Goal: Register for event/course

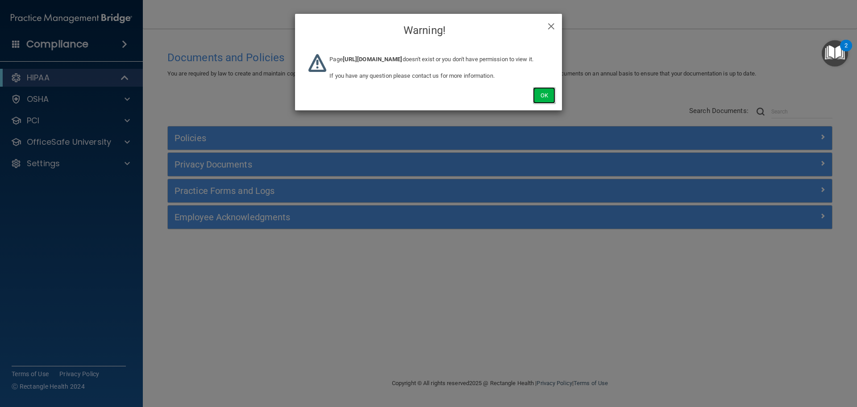
click at [539, 104] on button "Ok" at bounding box center [544, 95] width 22 height 17
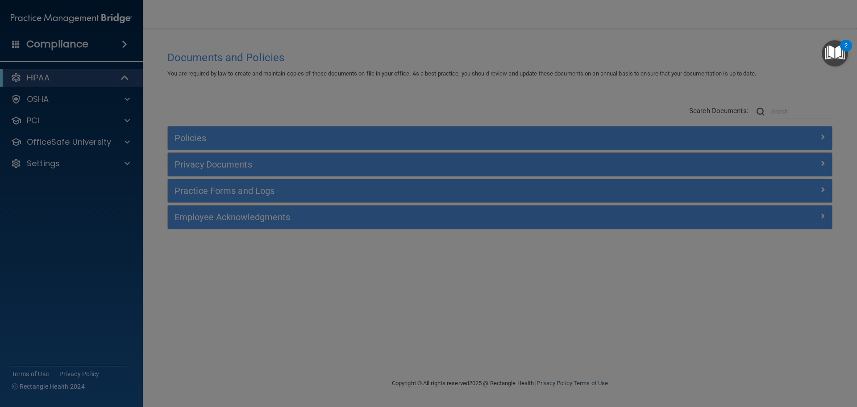
click at [323, 109] on div at bounding box center [428, 203] width 857 height 407
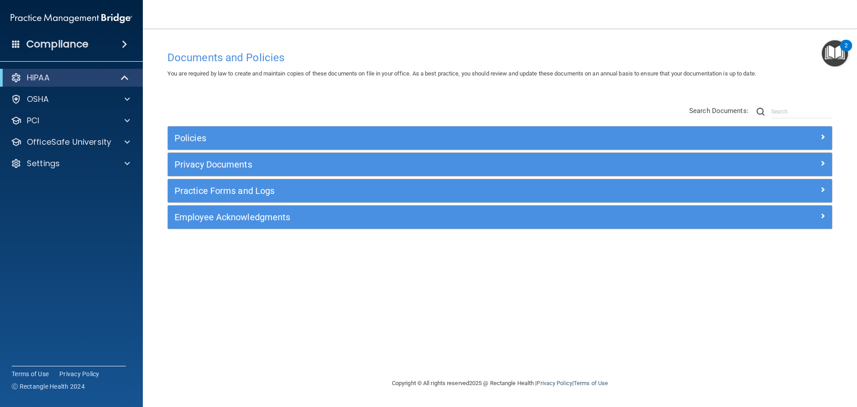
click at [380, 84] on div "Documents and Policies You are required by law to create and maintain copies of…" at bounding box center [500, 211] width 679 height 331
click at [133, 45] on div "Compliance" at bounding box center [71, 44] width 143 height 20
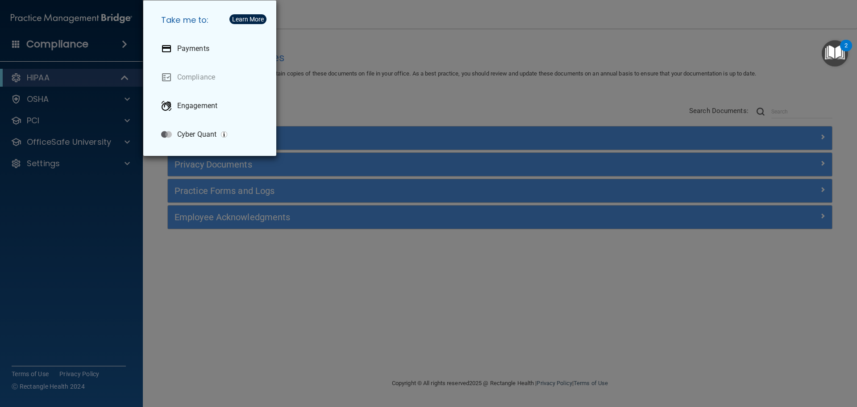
click at [311, 87] on div "Take me to: Payments Compliance Engagement Cyber Quant" at bounding box center [428, 203] width 857 height 407
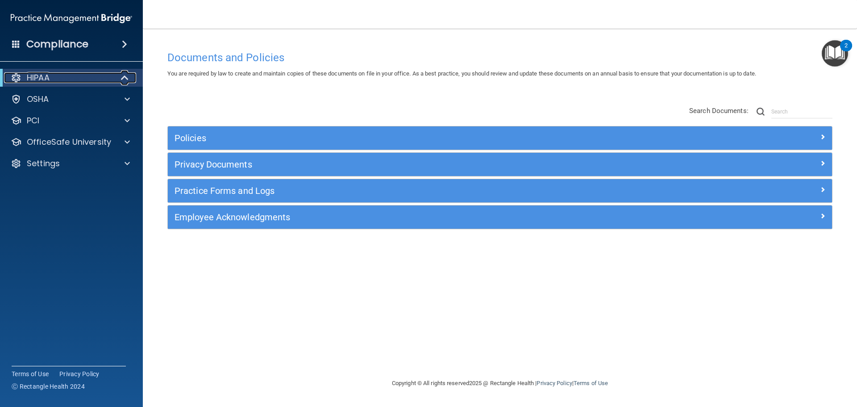
click at [125, 79] on span at bounding box center [126, 77] width 8 height 11
click at [125, 79] on span at bounding box center [126, 77] width 5 height 11
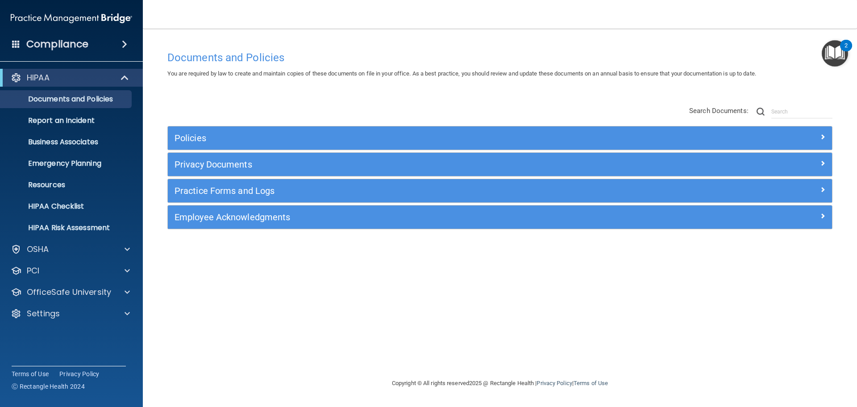
click at [229, 98] on div "Policies Select All (Unselect 0) Unselect All Print Selected (0) Acceptable Use…" at bounding box center [500, 168] width 679 height 142
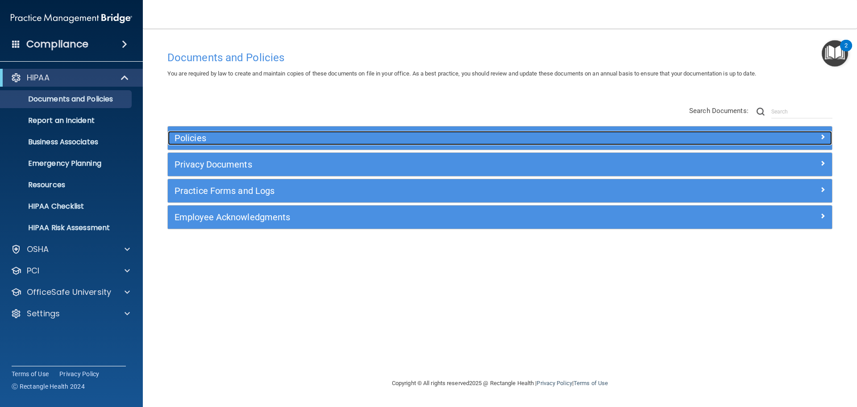
click at [201, 140] on h5 "Policies" at bounding box center [417, 138] width 485 height 10
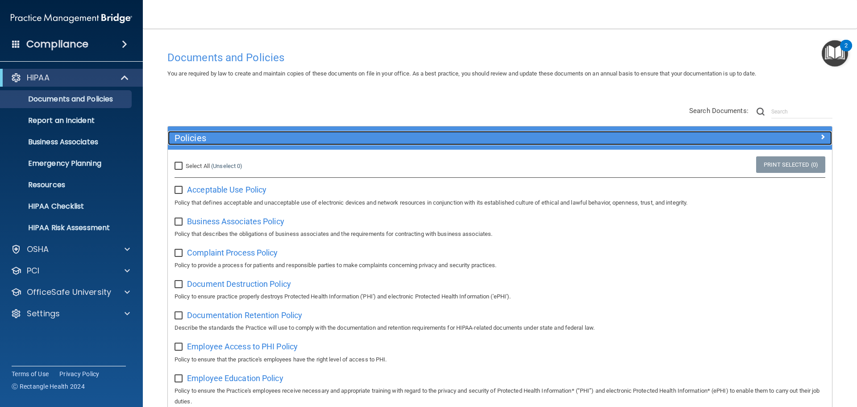
drag, startPoint x: 393, startPoint y: 139, endPoint x: 393, endPoint y: 128, distance: 10.7
click at [393, 139] on h5 "Policies" at bounding box center [417, 138] width 485 height 10
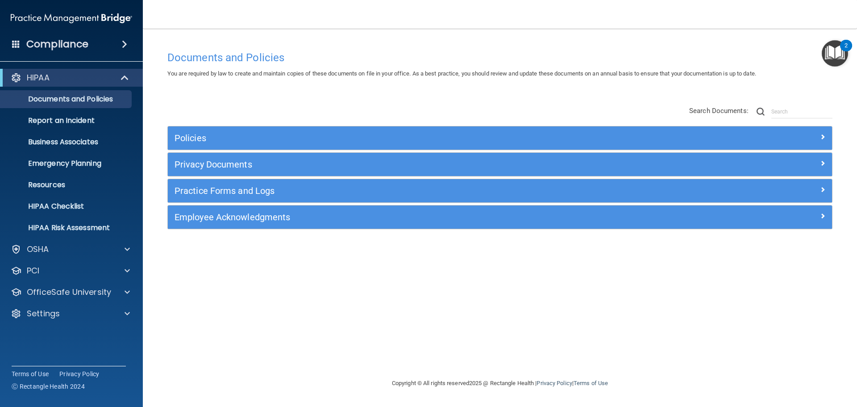
click at [394, 112] on div "Policies Select All (Unselect 0) Unselect All Print Selected (0) Acceptable Use…" at bounding box center [500, 168] width 679 height 142
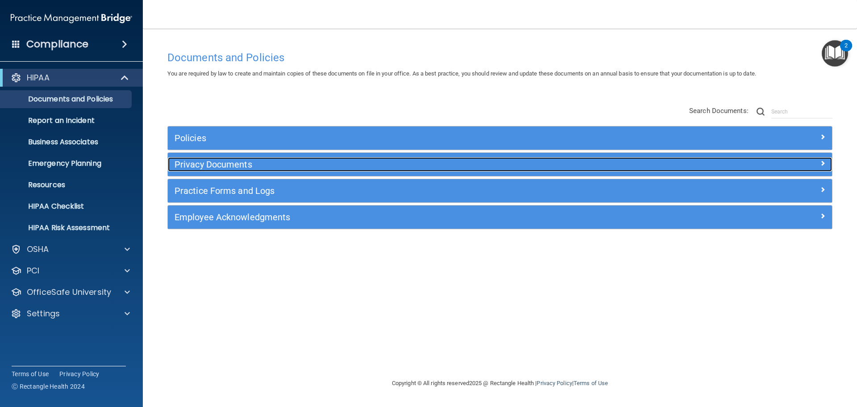
click at [234, 165] on h5 "Privacy Documents" at bounding box center [417, 164] width 485 height 10
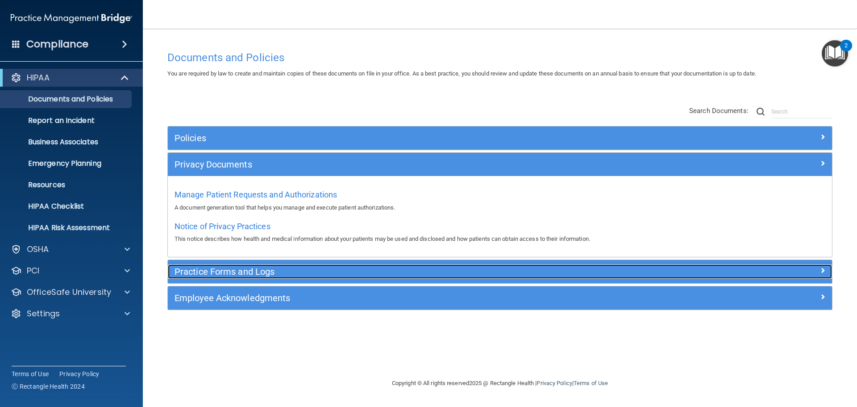
click at [226, 275] on h5 "Practice Forms and Logs" at bounding box center [417, 272] width 485 height 10
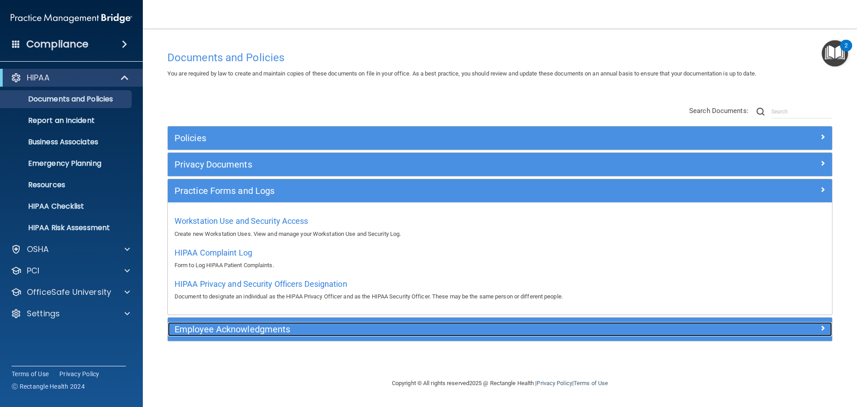
click at [238, 331] on h5 "Employee Acknowledgments" at bounding box center [417, 329] width 485 height 10
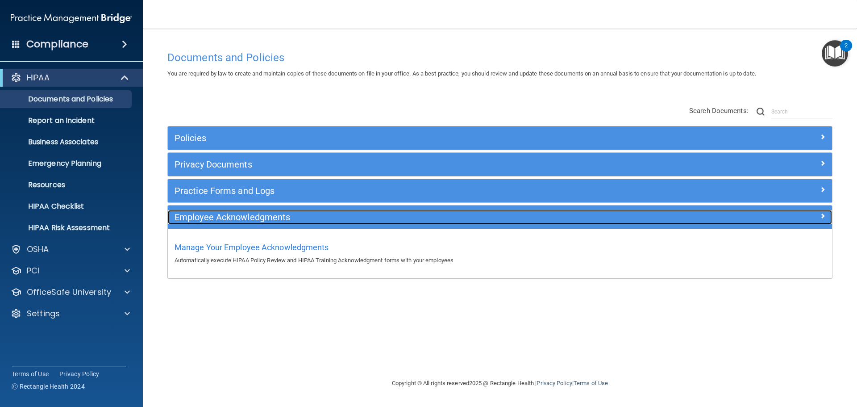
click at [283, 216] on h5 "Employee Acknowledgments" at bounding box center [417, 217] width 485 height 10
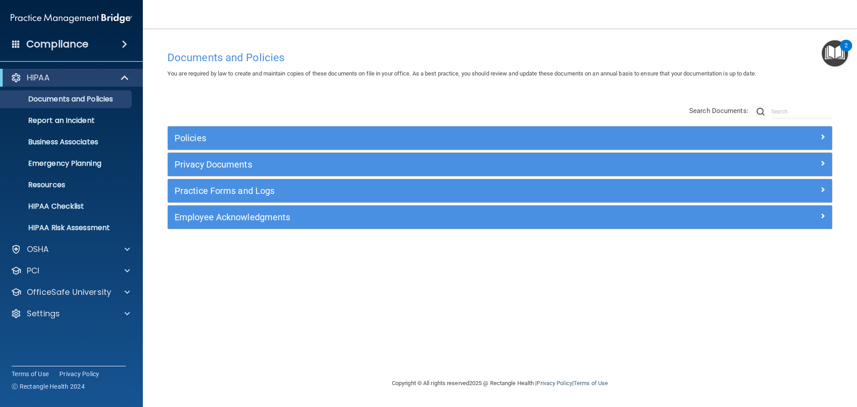
click at [288, 98] on div "Policies Select All (Unselect 0) Unselect All Print Selected (0) Acceptable Use…" at bounding box center [500, 168] width 679 height 142
click at [91, 138] on p "Business Associates" at bounding box center [67, 142] width 122 height 9
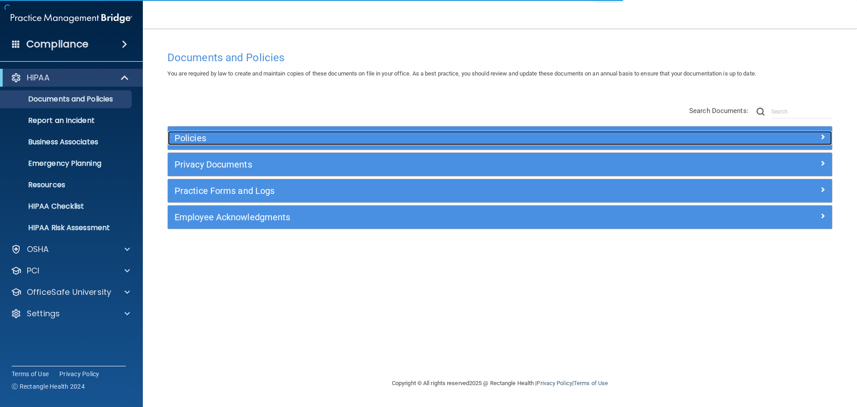
click at [301, 136] on h5 "Policies" at bounding box center [417, 138] width 485 height 10
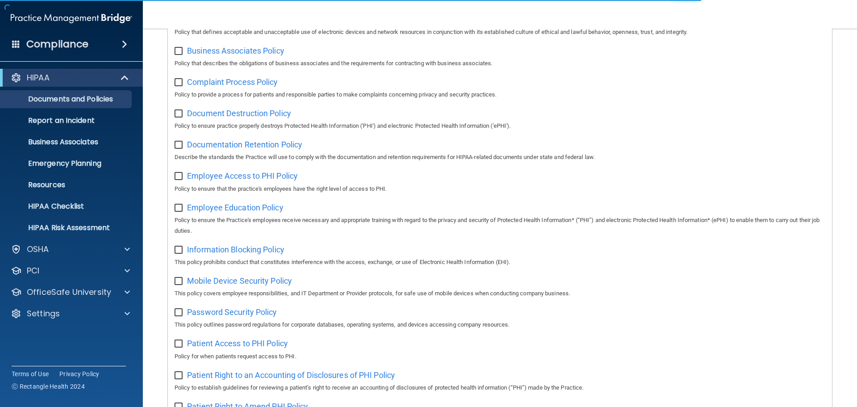
scroll to position [179, 0]
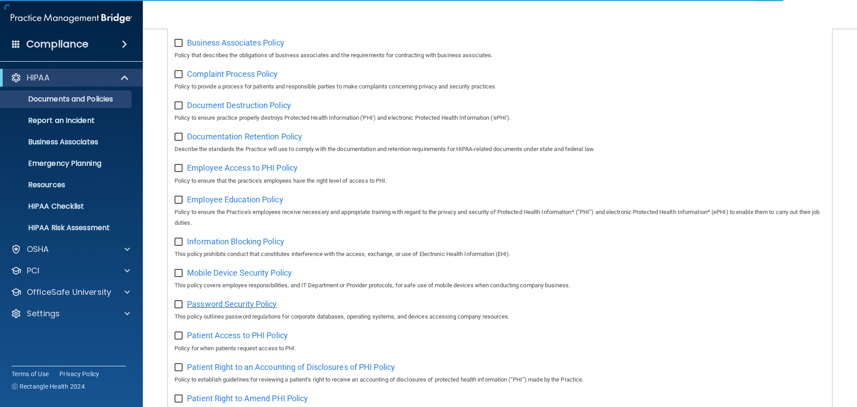
click at [261, 309] on span "Password Security Policy" at bounding box center [232, 303] width 90 height 9
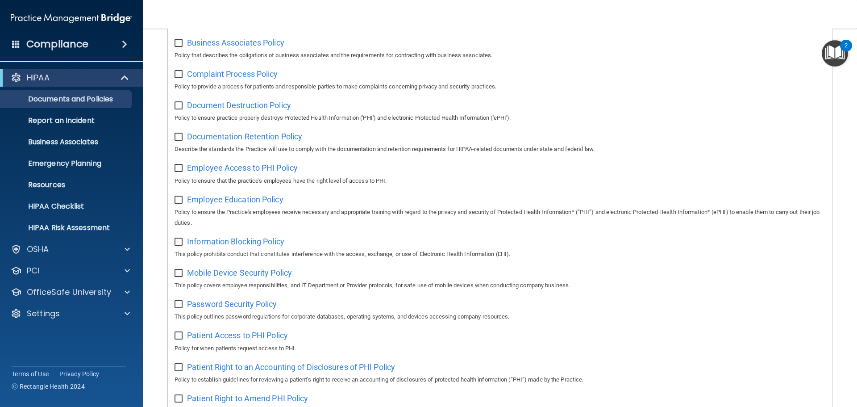
click at [425, 173] on div "Employee Access to PHI Policy Policy to ensure that the practice's employees ha…" at bounding box center [500, 172] width 651 height 25
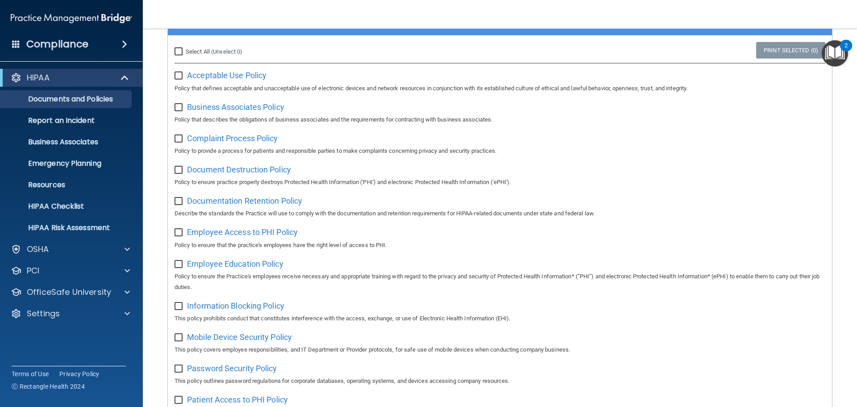
scroll to position [45, 0]
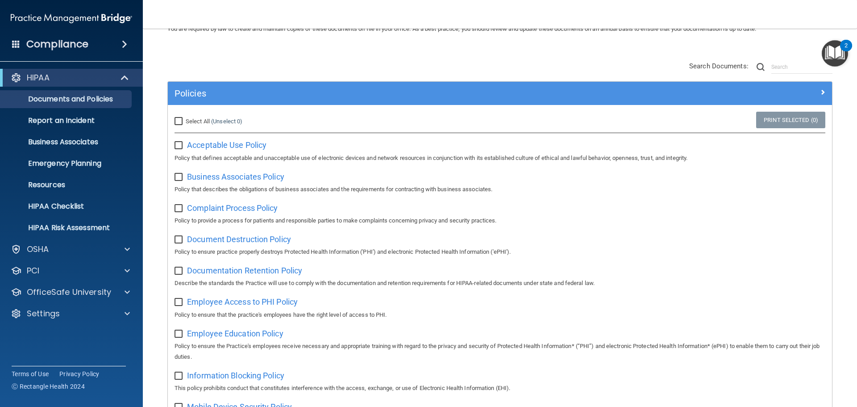
click at [584, 320] on p "Policy to ensure that the practice's employees have the right level of access t…" at bounding box center [500, 314] width 651 height 11
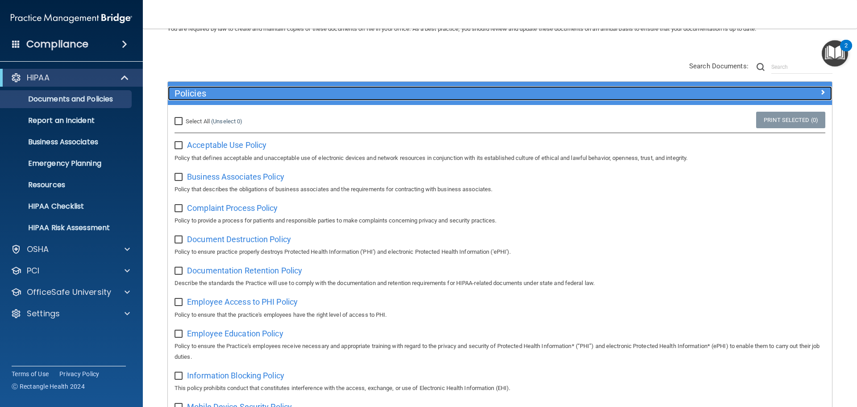
click at [315, 98] on h5 "Policies" at bounding box center [417, 93] width 485 height 10
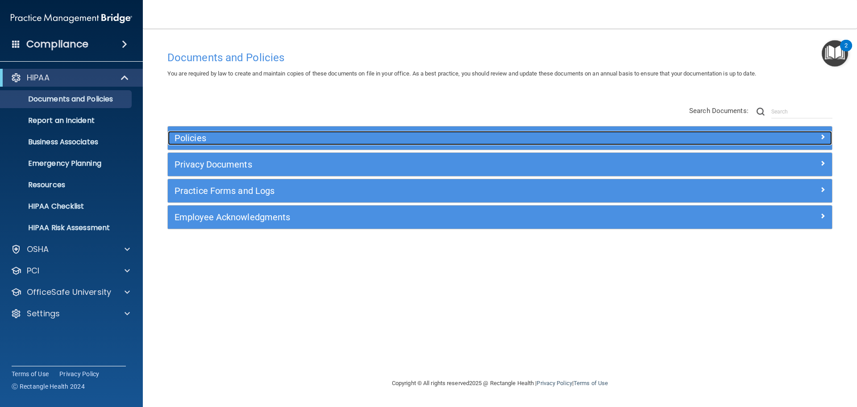
scroll to position [0, 0]
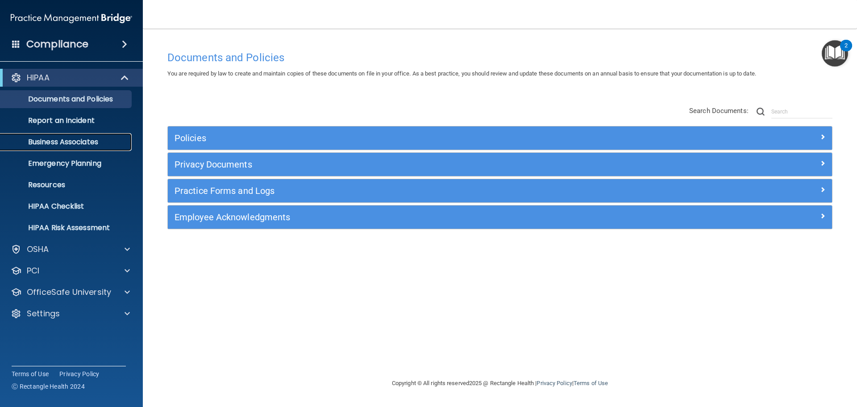
click at [78, 140] on p "Business Associates" at bounding box center [67, 142] width 122 height 9
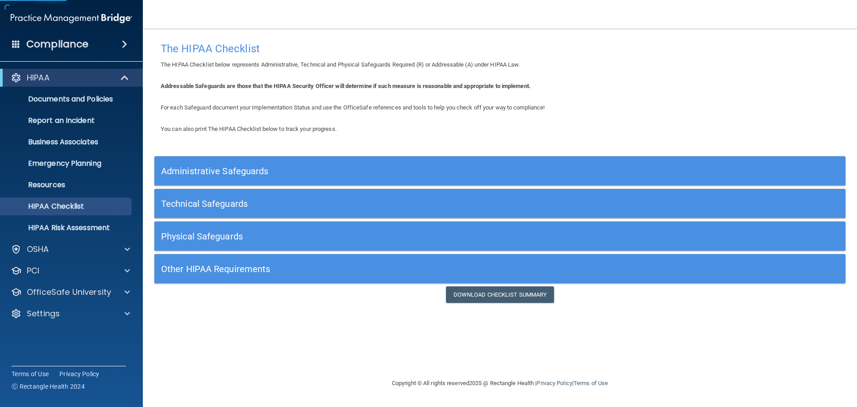
click at [254, 174] on h5 "Administrative Safeguards" at bounding box center [413, 171] width 505 height 10
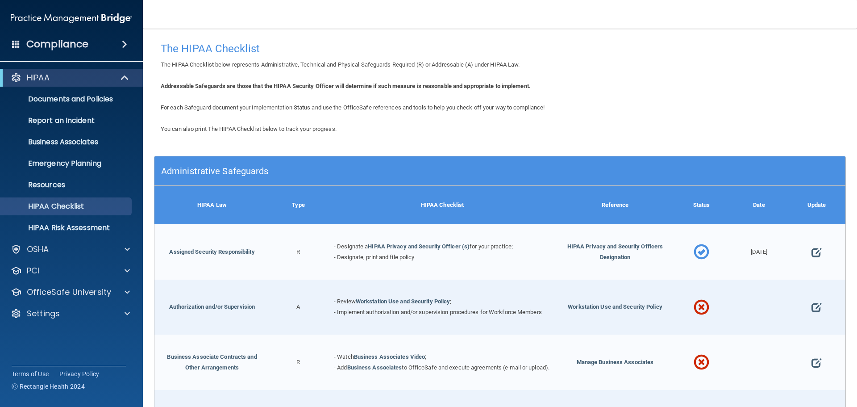
scroll to position [89, 0]
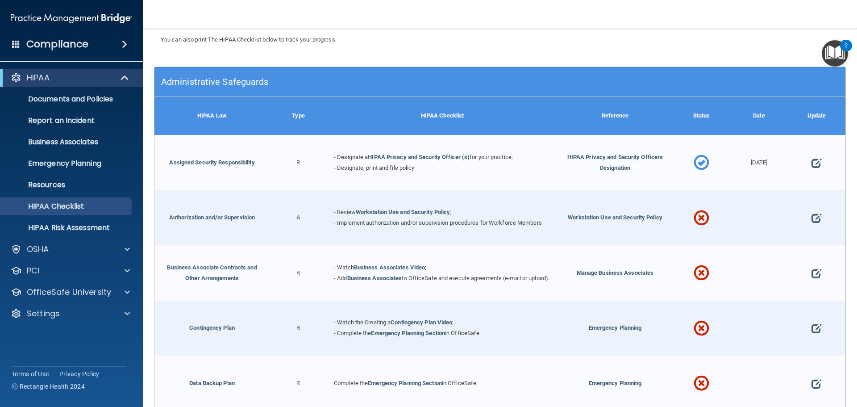
click at [259, 92] on div "Administrative Safeguards" at bounding box center [500, 81] width 691 height 29
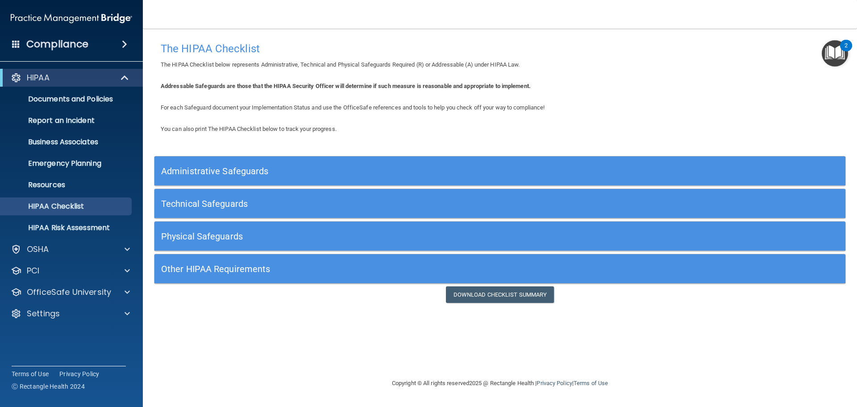
click at [200, 207] on h5 "Technical Safeguards" at bounding box center [413, 204] width 505 height 10
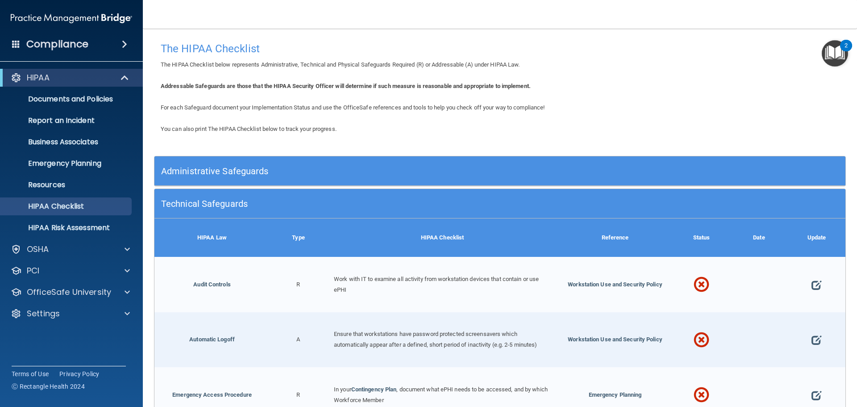
click at [200, 207] on h5 "Technical Safeguards" at bounding box center [413, 204] width 505 height 10
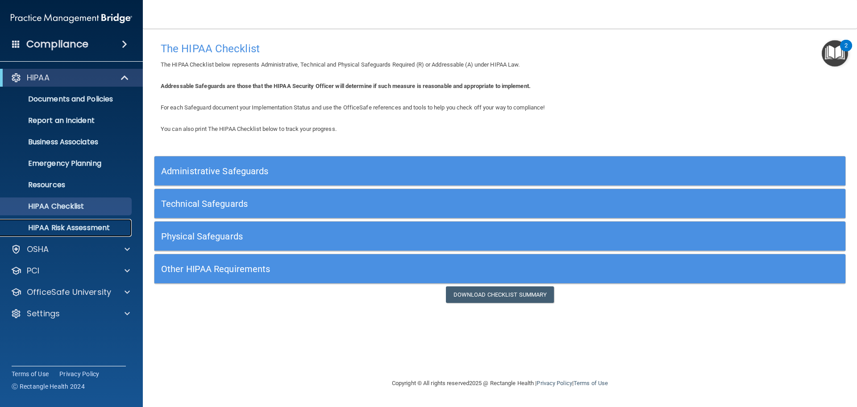
click at [77, 223] on p "HIPAA Risk Assessment" at bounding box center [67, 227] width 122 height 9
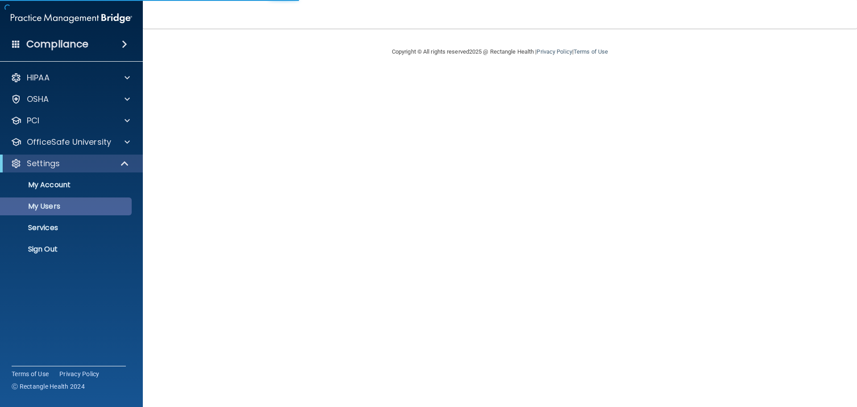
select select "20"
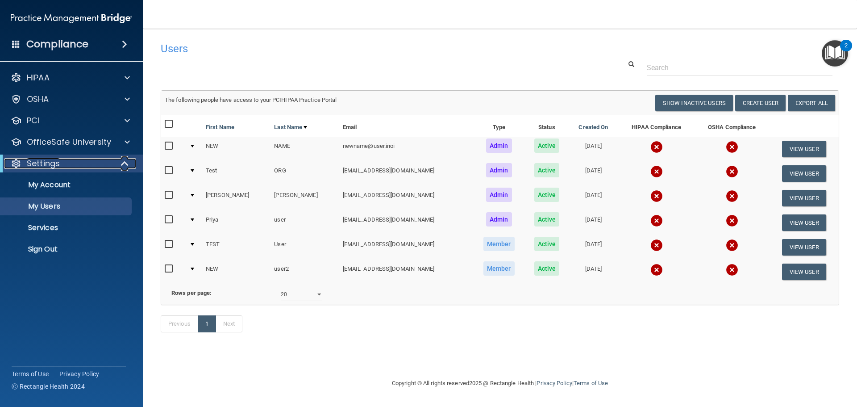
click at [120, 167] on div at bounding box center [125, 163] width 22 height 11
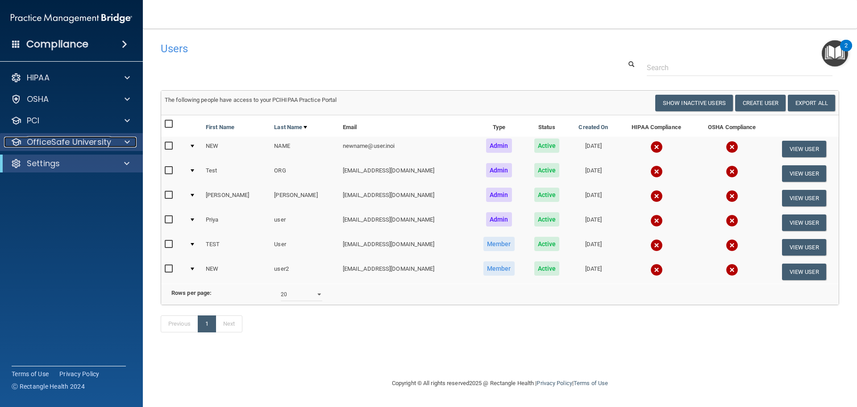
click at [127, 147] on span at bounding box center [127, 142] width 5 height 11
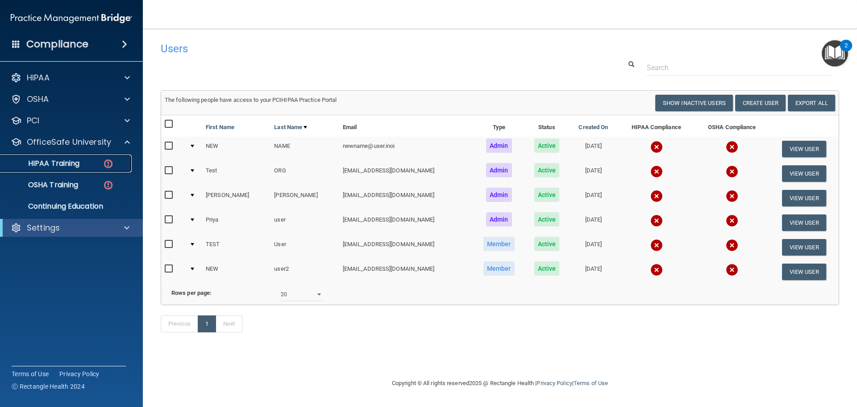
click at [107, 161] on img at bounding box center [108, 163] width 11 height 11
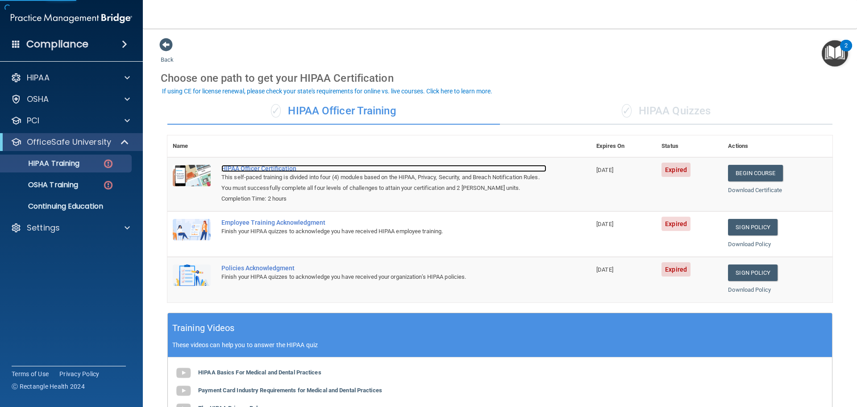
click at [260, 169] on div "HIPAA Officer Certification" at bounding box center [384, 168] width 325 height 7
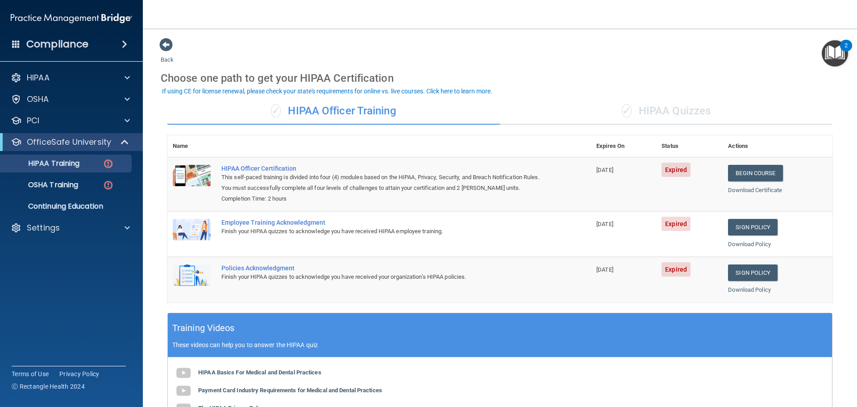
click at [633, 121] on div "✓ HIPAA Quizzes" at bounding box center [666, 111] width 333 height 27
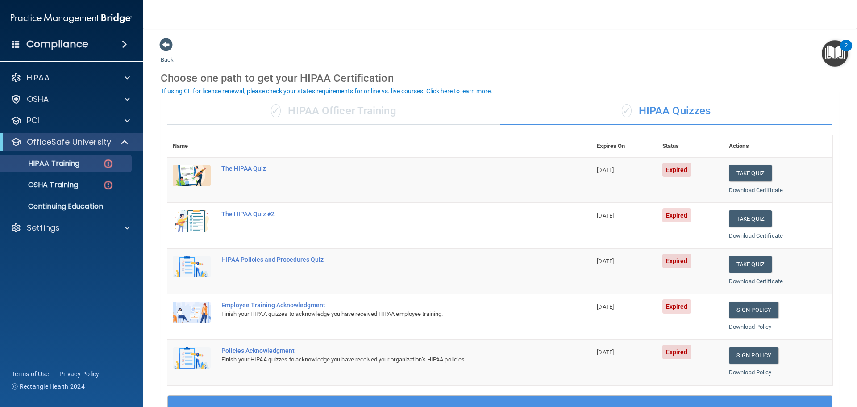
click at [511, 68] on div "Choose one path to get your HIPAA Certification" at bounding box center [500, 78] width 679 height 26
click at [391, 118] on div "✓ HIPAA Officer Training" at bounding box center [333, 111] width 333 height 27
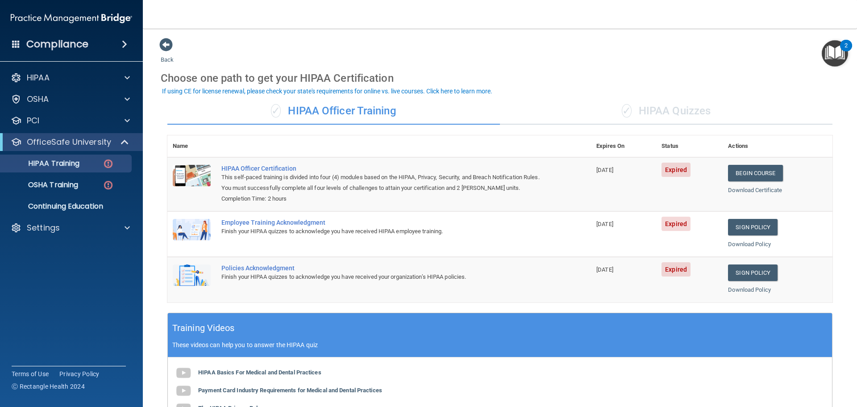
click at [436, 49] on div "Back Choose one path to get your HIPAA Certification ✓ HIPAA Officer Training ✓…" at bounding box center [500, 296] width 679 height 517
click at [124, 141] on span at bounding box center [126, 142] width 8 height 11
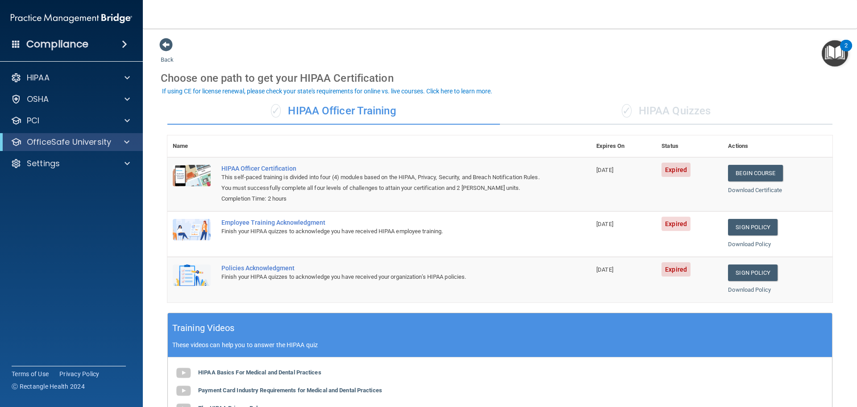
click at [122, 42] on span at bounding box center [124, 44] width 5 height 11
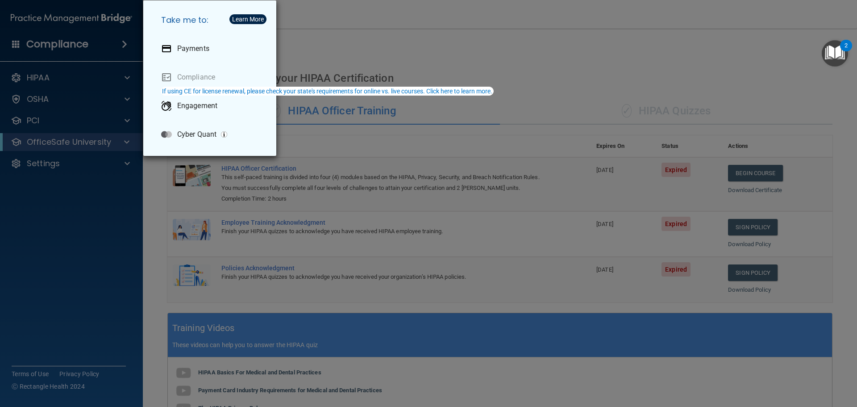
click at [120, 44] on div "Take me to: Payments Compliance Engagement Cyber Quant" at bounding box center [428, 203] width 857 height 407
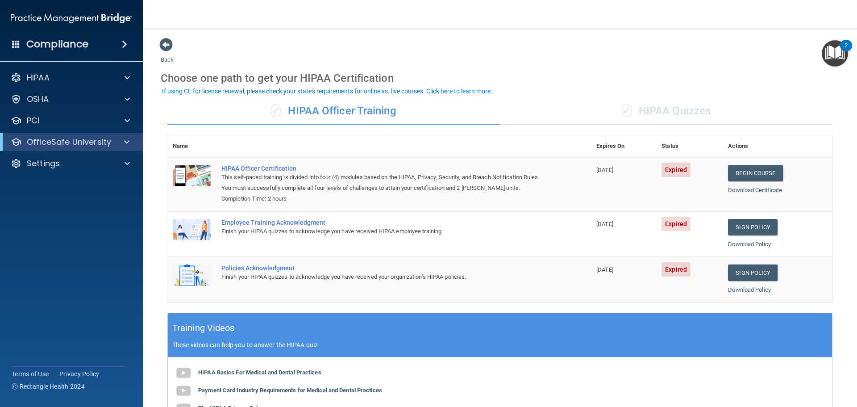
click at [127, 46] on span at bounding box center [124, 44] width 5 height 11
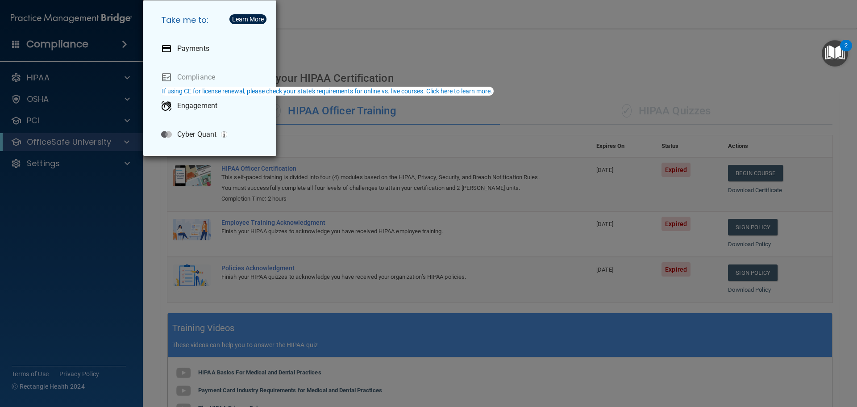
click at [313, 49] on div "Take me to: Payments Compliance Engagement Cyber Quant" at bounding box center [428, 203] width 857 height 407
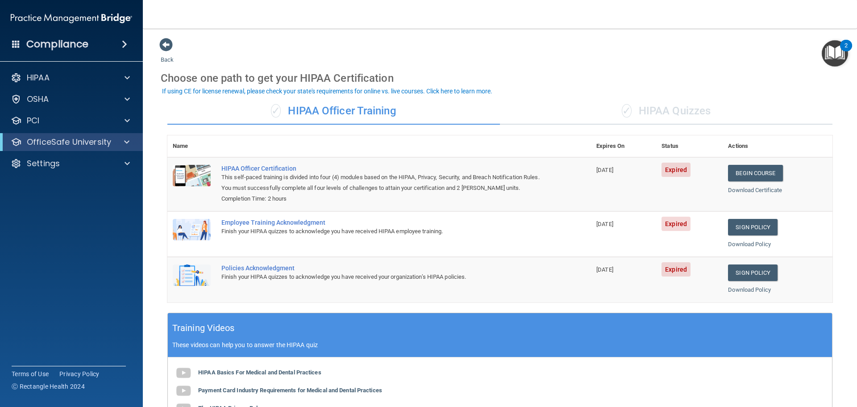
click at [542, 57] on div "Back Choose one path to get your HIPAA Certification ✓ HIPAA Officer Training ✓…" at bounding box center [500, 296] width 679 height 517
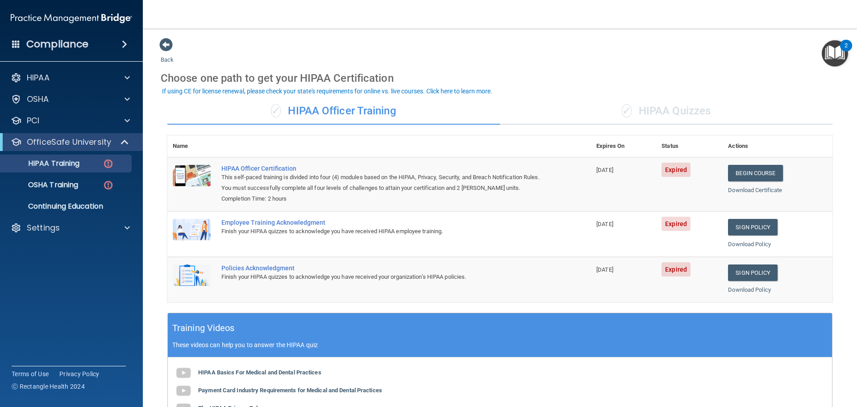
click at [607, 46] on div "Back Choose one path to get your HIPAA Certification ✓ HIPAA Officer Training ✓…" at bounding box center [500, 296] width 679 height 517
click at [608, 78] on div "Choose one path to get your HIPAA Certification" at bounding box center [500, 78] width 679 height 26
click at [470, 62] on div "Back Choose one path to get your HIPAA Certification ✓ HIPAA Officer Training ✓…" at bounding box center [500, 296] width 679 height 517
drag, startPoint x: 596, startPoint y: 70, endPoint x: 602, endPoint y: 70, distance: 6.7
click at [596, 70] on div "Choose one path to get your HIPAA Certification" at bounding box center [500, 78] width 679 height 26
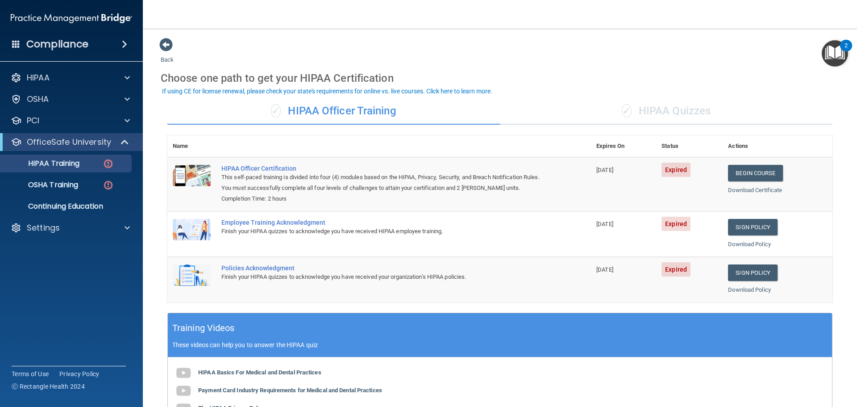
click at [505, 57] on div "Back Choose one path to get your HIPAA Certification ✓ HIPAA Officer Training ✓…" at bounding box center [500, 296] width 679 height 517
click at [131, 147] on div at bounding box center [125, 142] width 22 height 11
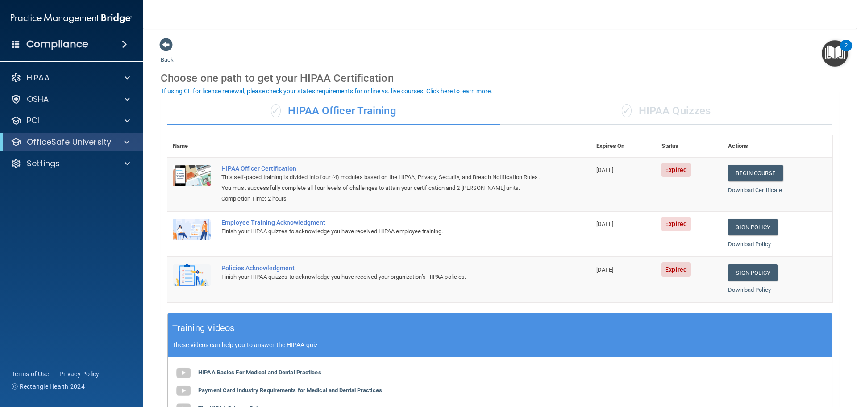
click at [235, 64] on div "Back Choose one path to get your HIPAA Certification ✓ HIPAA Officer Training ✓…" at bounding box center [500, 296] width 679 height 517
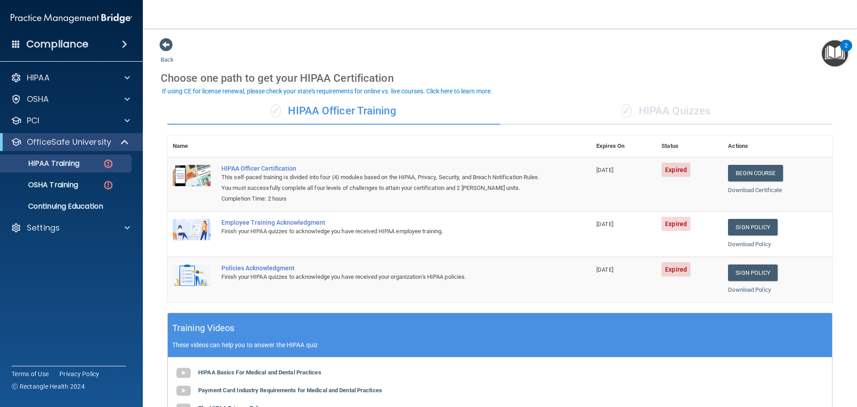
click at [561, 46] on div "Back Choose one path to get your HIPAA Certification ✓ HIPAA Officer Training ✓…" at bounding box center [500, 296] width 679 height 517
click at [554, 23] on nav "Toggle navigation [PERSON_NAME] [PERSON_NAME][EMAIL_ADDRESS][DOMAIN_NAME] Test …" at bounding box center [500, 14] width 715 height 29
click at [557, 76] on div "Choose one path to get your HIPAA Certification" at bounding box center [500, 78] width 679 height 26
click at [393, 52] on div "Back Choose one path to get your HIPAA Certification ✓ HIPAA Officer Training ✓…" at bounding box center [500, 296] width 679 height 517
click at [167, 54] on div "Back Choose one path to get your HIPAA Certification ✓ HIPAA Officer Training ✓…" at bounding box center [500, 296] width 679 height 517
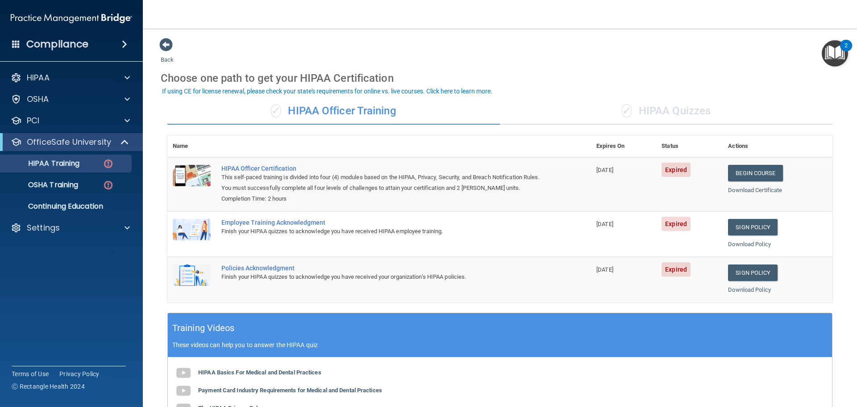
click at [199, 47] on div "Back Choose one path to get your HIPAA Certification ✓ HIPAA Officer Training ✓…" at bounding box center [500, 296] width 679 height 517
click at [221, 45] on div "Back Choose one path to get your HIPAA Certification ✓ HIPAA Officer Training ✓…" at bounding box center [500, 296] width 679 height 517
click at [462, 63] on div "Back Choose one path to get your HIPAA Certification ✓ HIPAA Officer Training ✓…" at bounding box center [500, 296] width 679 height 517
drag, startPoint x: 509, startPoint y: 57, endPoint x: 492, endPoint y: 59, distance: 17.5
click at [505, 57] on div "Back Choose one path to get your HIPAA Certification ✓ HIPAA Officer Training ✓…" at bounding box center [500, 296] width 679 height 517
